Goal: Task Accomplishment & Management: Manage account settings

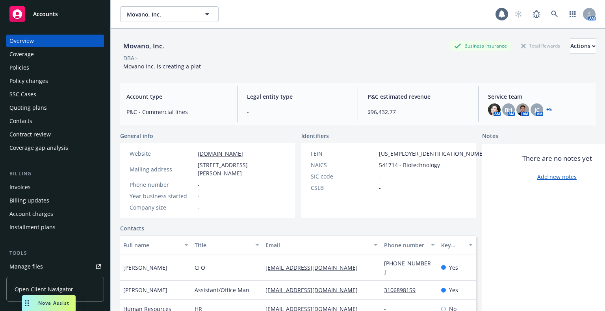
scroll to position [79, 0]
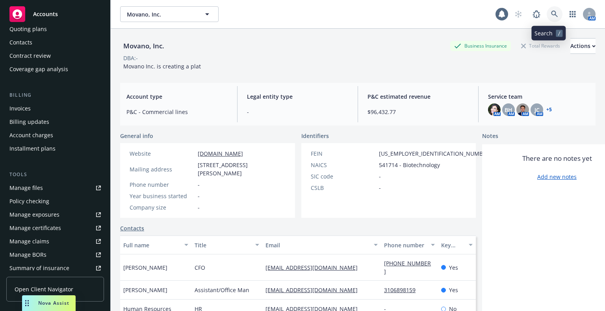
click at [551, 14] on icon at bounding box center [554, 14] width 7 height 7
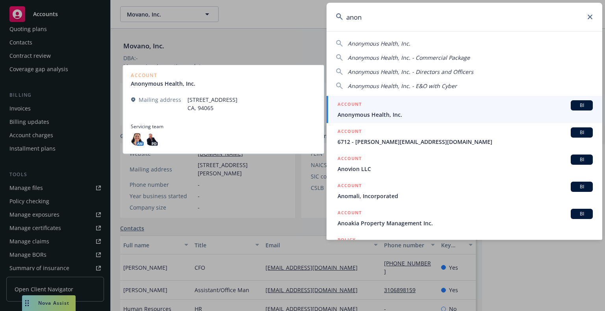
type input "anon"
drag, startPoint x: 444, startPoint y: 113, endPoint x: 424, endPoint y: 110, distance: 20.7
click at [444, 113] on span "Anonymous Health, Inc." at bounding box center [464, 115] width 255 height 8
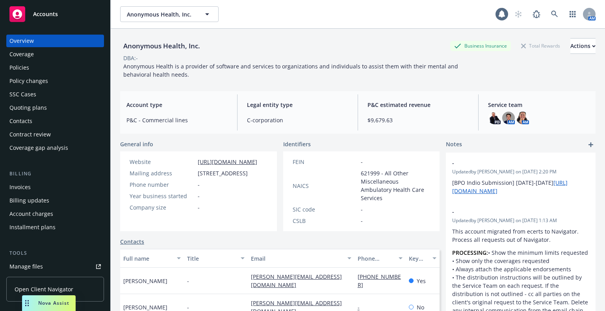
click at [52, 83] on div "Policy changes" at bounding box center [54, 81] width 91 height 13
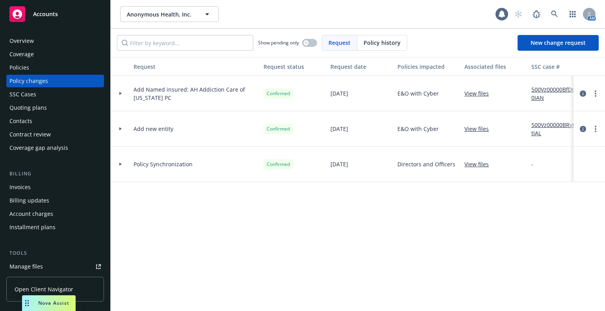
click at [51, 105] on div "Quoting plans" at bounding box center [54, 108] width 91 height 13
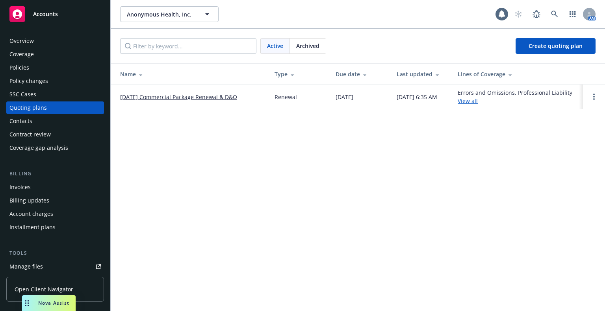
click at [146, 98] on link "10/23/25 Commercial Package Renewal & D&O" at bounding box center [178, 97] width 117 height 8
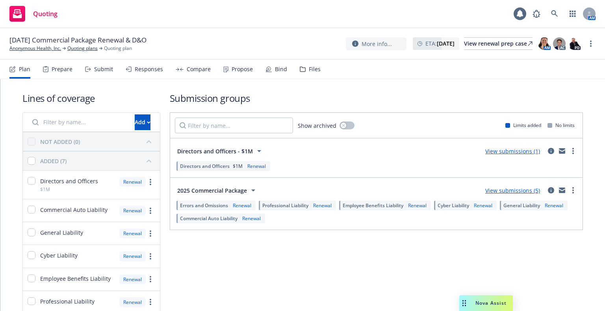
click at [71, 78] on div "Prepare" at bounding box center [58, 69] width 30 height 19
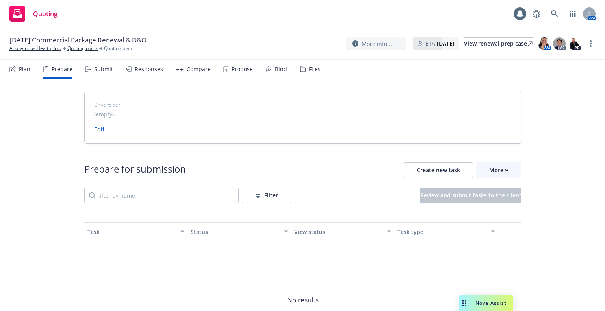
click at [98, 72] on div "Submit" at bounding box center [103, 69] width 19 height 6
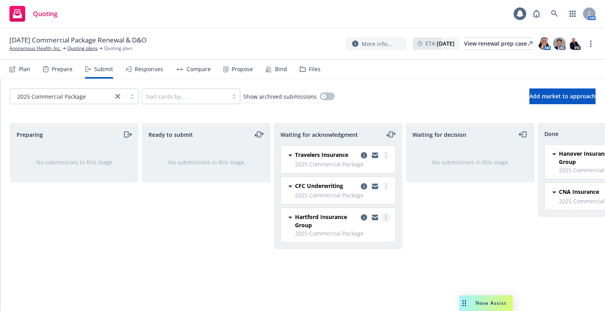
click at [385, 217] on circle "more" at bounding box center [386, 218] width 2 height 2
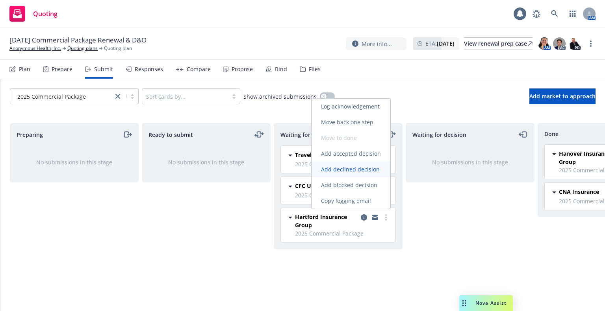
click at [361, 171] on span "Add declined decision" at bounding box center [350, 169] width 78 height 7
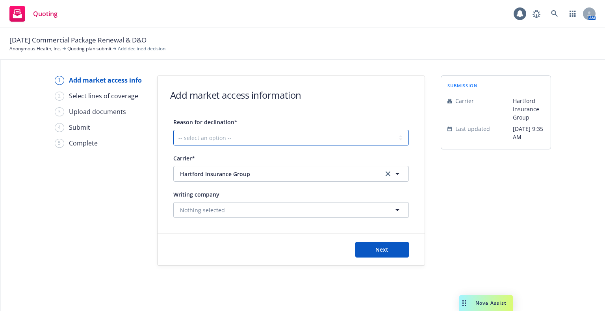
click at [194, 143] on select "-- select an option -- Cannot compete with other markets Carrier non-renewed Ca…" at bounding box center [290, 138] width 235 height 16
select select "DOES_NOT_FIT_UNDERWRITER_APPETITE"
click at [173, 130] on select "-- select an option -- Cannot compete with other markets Carrier non-renewed Ca…" at bounding box center [290, 138] width 235 height 16
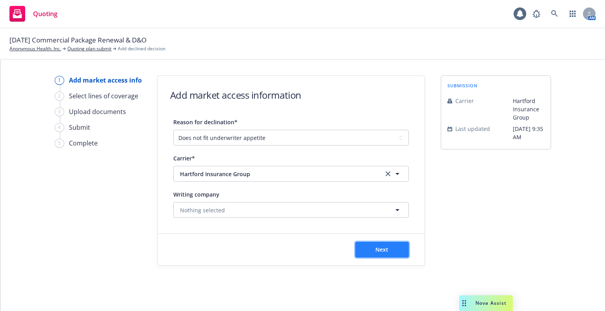
click at [395, 251] on button "Next" at bounding box center [382, 250] width 54 height 16
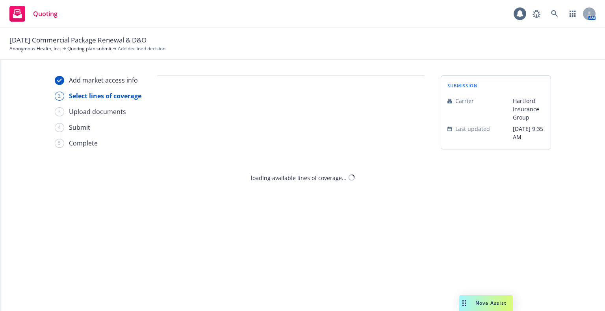
select select "DOES_NOT_FIT_UNDERWRITER_APPETITE"
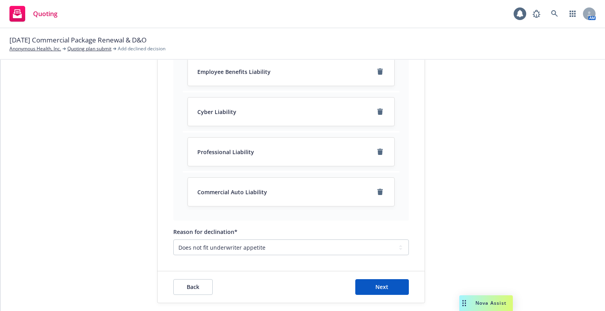
scroll to position [192, 0]
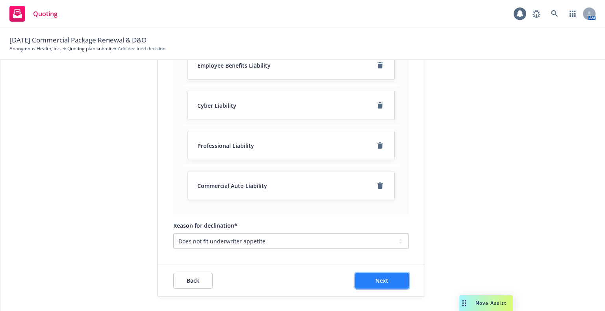
click at [394, 273] on button "Next" at bounding box center [382, 281] width 54 height 16
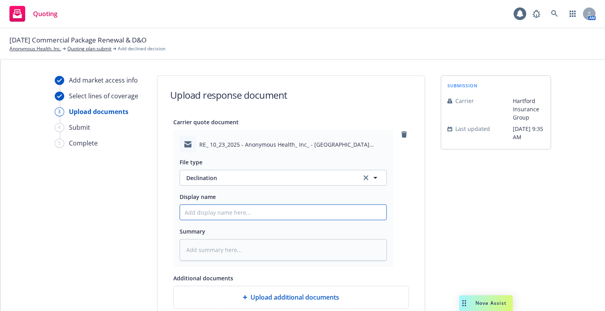
click at [298, 217] on input "Display name" at bounding box center [283, 212] width 206 height 15
type textarea "x"
type input "9"
type textarea "x"
type input "9/"
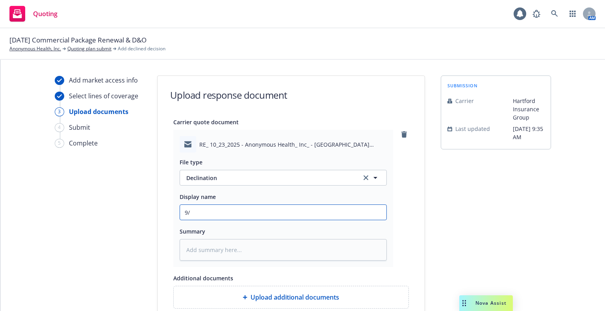
type textarea "x"
type input "9/2"
type textarea "x"
type input "9/29"
type textarea "x"
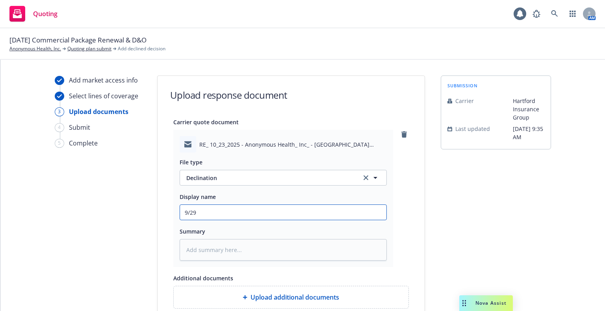
type input "9/29/"
type textarea "x"
type input "9/29/2"
type textarea "x"
type input "9/29/20"
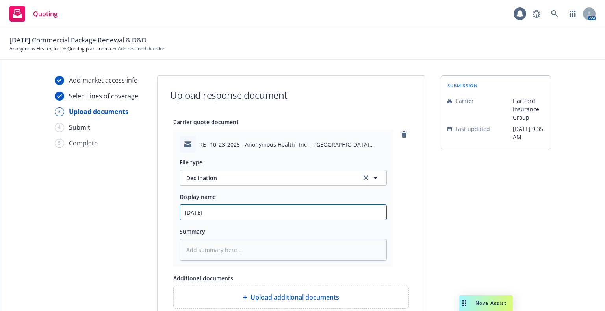
type textarea "x"
type input "9/29/202"
type textarea "x"
type input "9/29/2025"
type textarea "x"
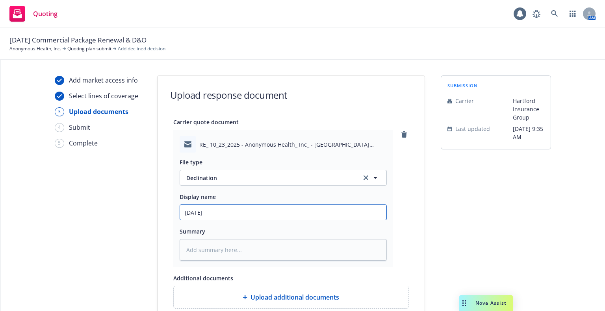
type input "9/29/2025"
type textarea "x"
type input "9/29/2025 G"
type textarea "x"
type input "9/29/2025 GL"
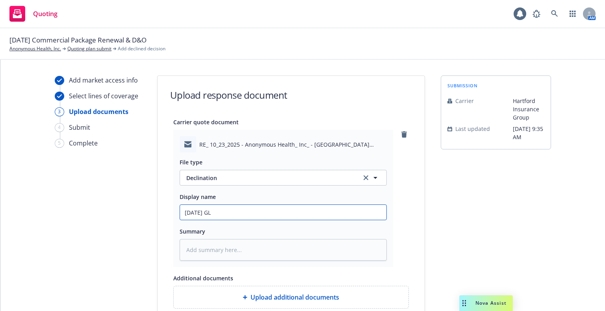
type textarea "x"
type input "9/29/2025 GL"
type textarea "x"
type input "9/29/2025 G"
type textarea "x"
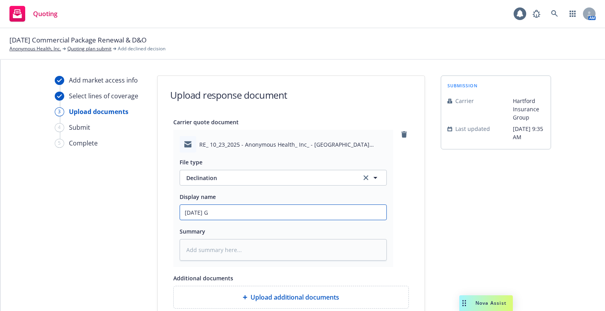
type input "9/29/2025"
type textarea "x"
type input "9/29/2025 P"
type textarea "x"
type input "9/29/2025 PC"
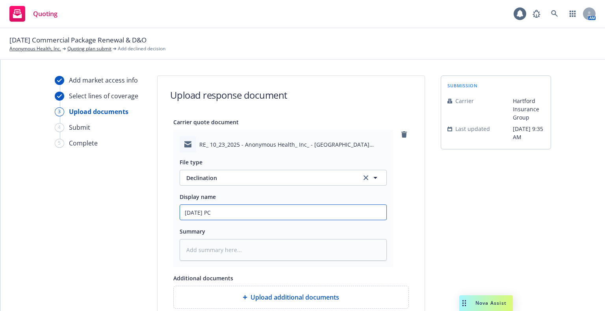
type textarea "x"
type input "9/29/2025 PCK"
type textarea "x"
type input "9/29/2025 PCKG"
type textarea "x"
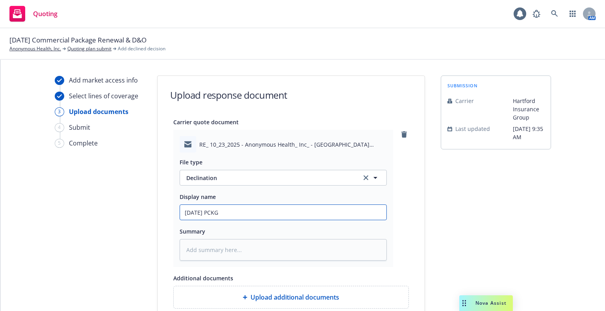
type input "9/29/2025 PCKG"
type textarea "x"
type input "9/29/2025 PCKG d"
type textarea "x"
type input "9/29/2025 PCKG de"
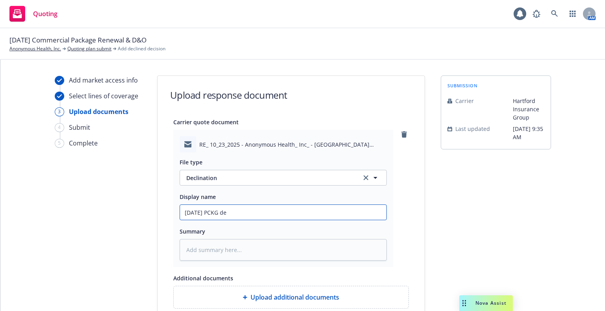
type textarea "x"
type input "9/29/2025 PCKG dec"
type textarea "x"
type input "9/29/2025 PCKG decl"
type textarea "x"
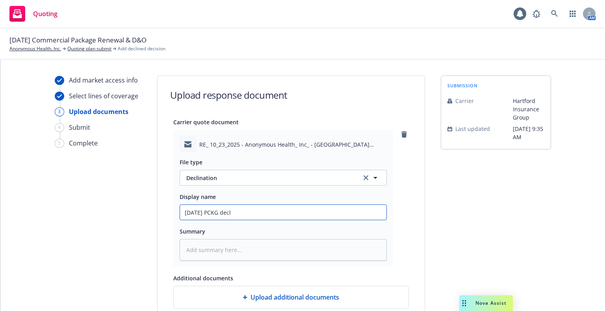
type input "9/29/2025 PCKG decli"
type textarea "x"
type input "9/29/2025 PCKG declin"
type textarea "x"
type input "9/29/2025 PCKG declina"
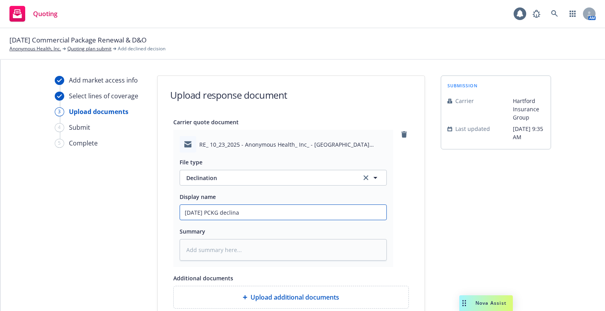
type textarea "x"
type input "9/29/2025 PCKG declinati"
type textarea "x"
type input "9/29/2025 PCKG declinatio"
type textarea "x"
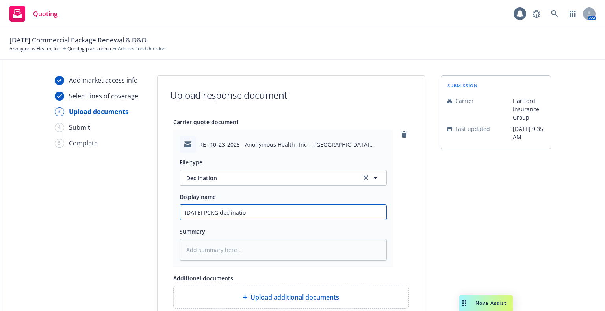
type input "9/29/2025 PCKG declination"
type textarea "x"
type input "9/29/2025 PCKG declination"
type textarea "x"
type input "9/29/2025 PCKG declination Em"
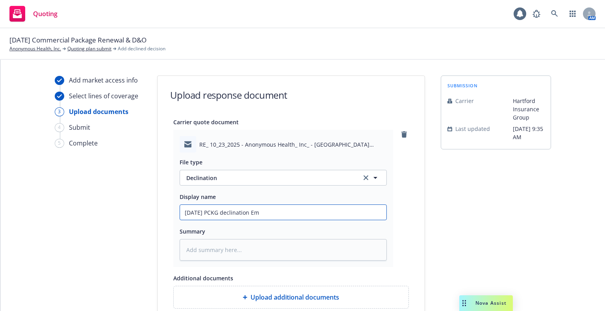
type textarea "x"
type input "9/29/2025 PCKG declination Em"
type textarea "x"
type input "9/29/2025 PCKG declination Em f"
type textarea "x"
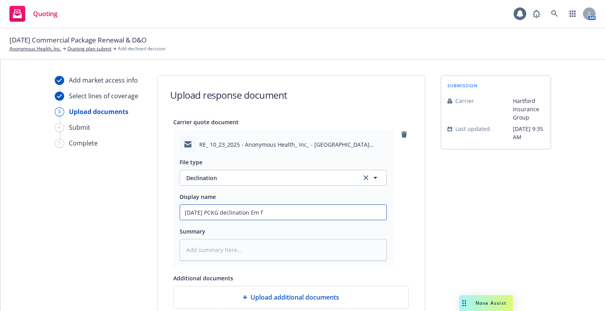
type input "9/29/2025 PCKG declination Em fr"
type textarea "x"
type input "9/29/2025 PCKG declination Em frm"
type textarea "x"
type input "9/29/2025 PCKG declination Em frm"
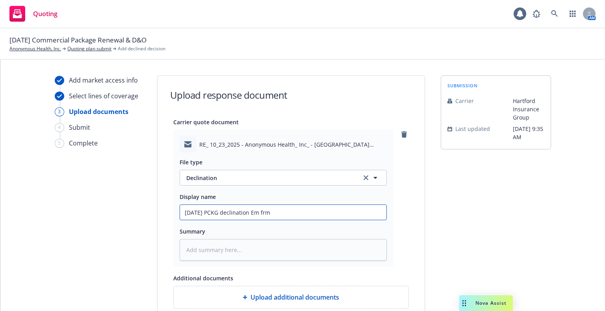
type textarea "x"
type input "9/29/2025 PCKG declination Em frm H"
type textarea "x"
type input "9/29/2025 PCKG declination Em frm Ha"
type textarea "x"
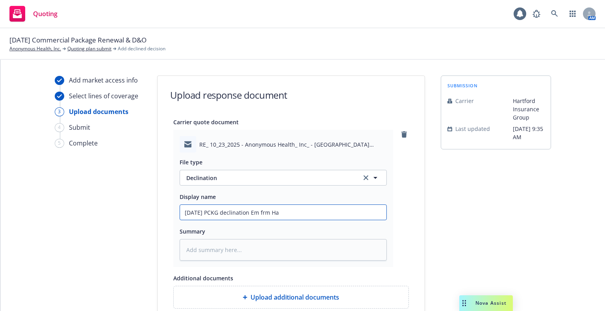
type input "9/29/2025 PCKG declination Em frm Har"
type textarea "x"
type input "9/29/2025 PCKG declination Em frm Hart"
type textarea "x"
type input "9/29/2025 PCKG declination Em frm Hartf"
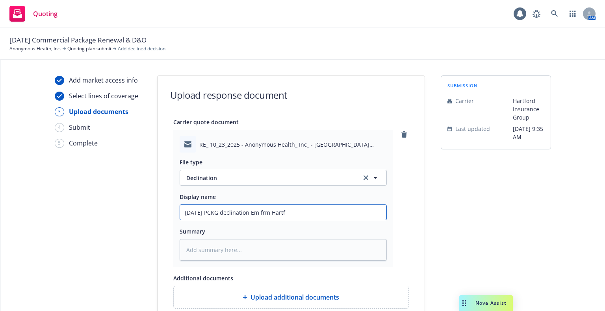
type textarea "x"
type input "9/29/2025 PCKG declination Em frm Hartfo"
type textarea "x"
type input "9/29/2025 PCKG declination Em frm Hartfor"
type textarea "x"
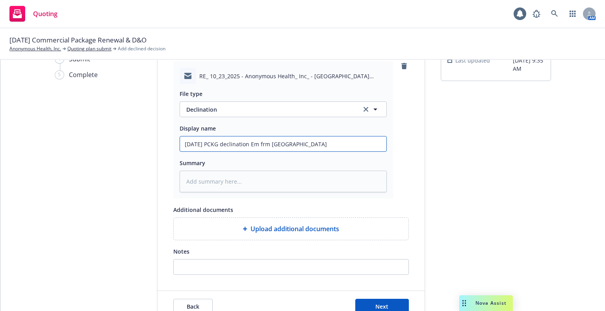
scroll to position [95, 0]
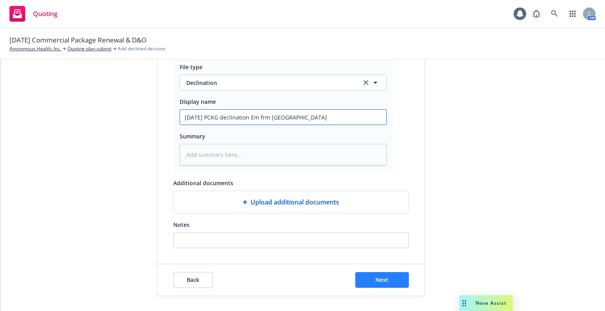
type input "9/29/2025 PCKG declination Em frm Hartford"
click at [382, 279] on span "Next" at bounding box center [381, 279] width 13 height 7
type textarea "x"
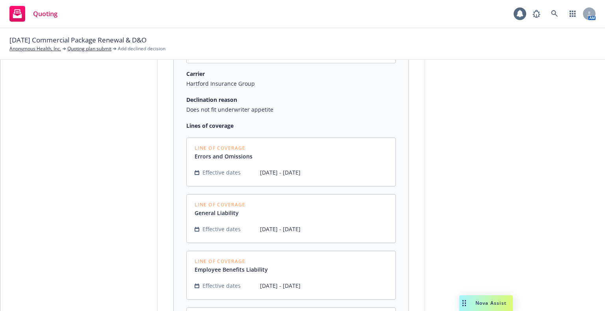
scroll to position [380, 0]
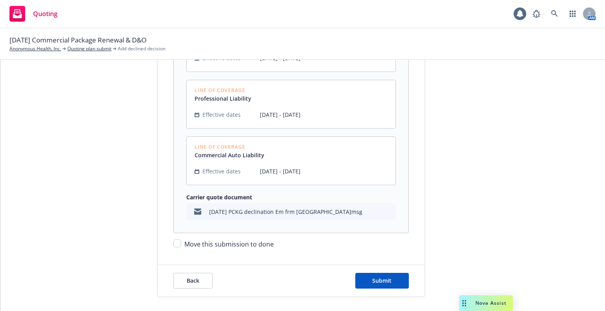
click at [200, 244] on span "Move this submission to done" at bounding box center [228, 244] width 89 height 9
click at [181, 244] on input "Move this submission to done" at bounding box center [177, 244] width 8 height 8
checkbox input "true"
click at [383, 281] on span "Submit" at bounding box center [381, 280] width 19 height 7
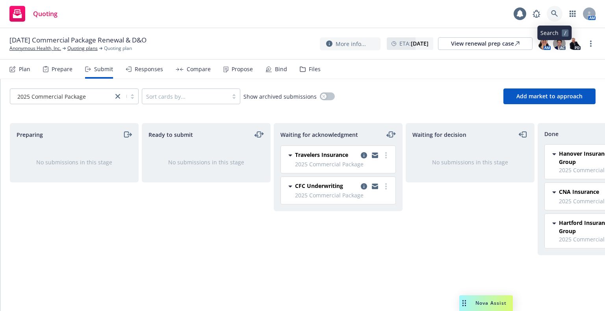
click at [553, 12] on icon at bounding box center [554, 13] width 7 height 7
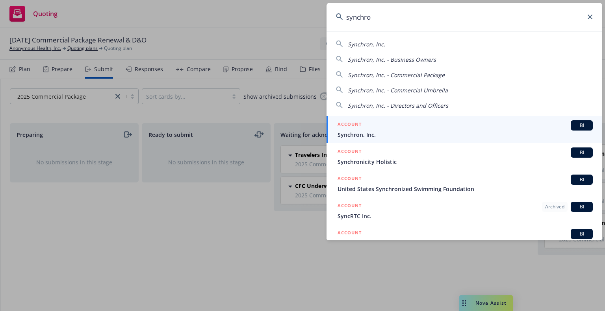
type input "synchro"
click at [368, 130] on div "ACCOUNT BI" at bounding box center [464, 125] width 255 height 10
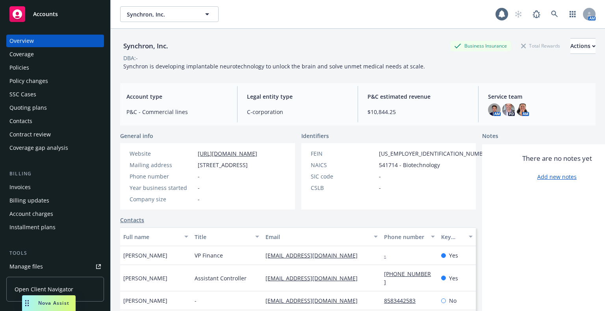
click at [52, 260] on div "Tools Manage files Policy checking Manage exposures Manage certificates Manage …" at bounding box center [55, 308] width 98 height 117
click at [52, 263] on link "Manage files" at bounding box center [55, 267] width 98 height 13
click at [70, 20] on div "Accounts" at bounding box center [54, 14] width 91 height 16
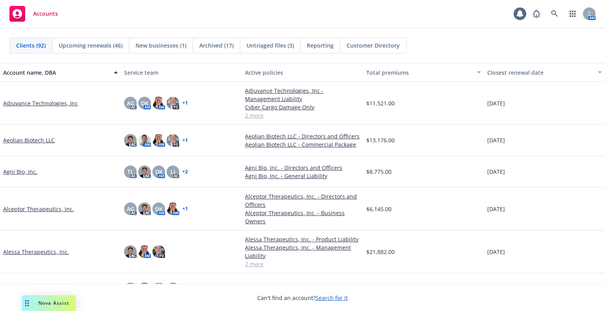
click at [268, 41] on span "Untriaged files (3)" at bounding box center [269, 45] width 47 height 8
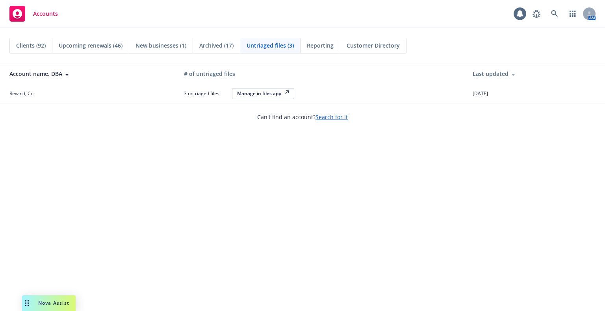
click at [258, 94] on div "Manage in files app" at bounding box center [263, 93] width 52 height 7
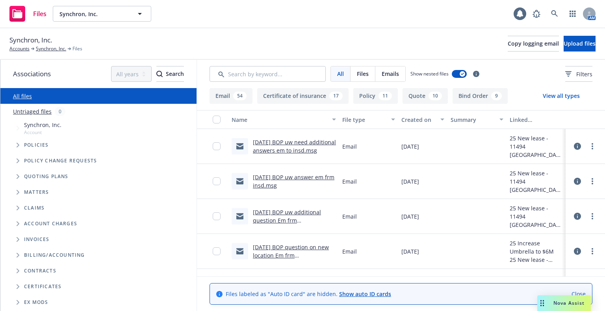
click at [275, 148] on link "[DATE] BOP uw need additional answers em to insd.msg" at bounding box center [294, 147] width 83 height 16
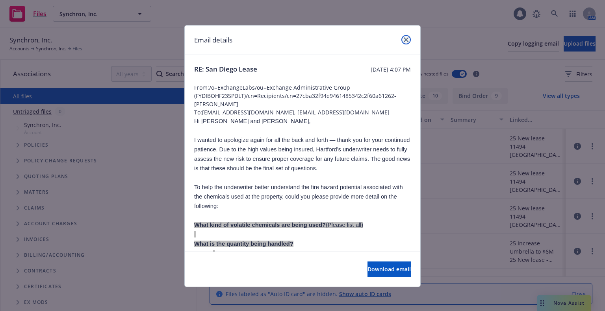
click at [403, 38] on icon "close" at bounding box center [405, 39] width 5 height 5
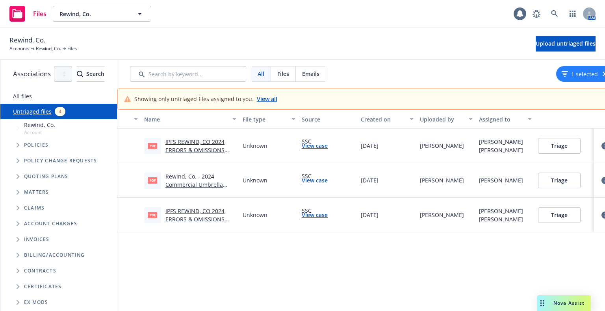
click at [226, 144] on link "IPFS REWIND, CO 2024 ERRORS & OMISSIONS NOTICE OF INTENT TO CANCEL EFF [DATE].p…" at bounding box center [195, 154] width 61 height 32
click at [207, 185] on link "Rewind, Co. - 2024 Commercial Umbrella Notice of Non-Renewal of Insurance .pdf" at bounding box center [198, 189] width 67 height 32
